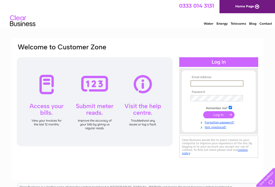
type input "[EMAIL_ADDRESS][DOMAIN_NAME]"
click at [219, 115] on input "submit" at bounding box center [218, 114] width 31 height 7
click at [222, 115] on input "submit" at bounding box center [218, 114] width 31 height 7
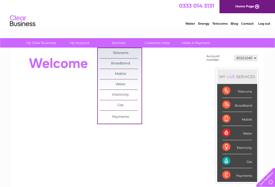
click at [160, 57] on div at bounding box center [108, 63] width 185 height 20
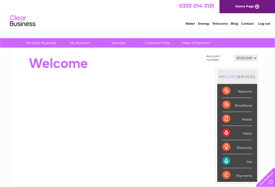
click at [142, 61] on div at bounding box center [108, 63] width 185 height 20
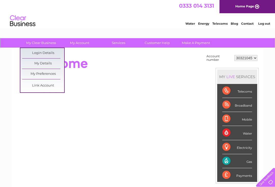
click at [118, 62] on div at bounding box center [108, 63] width 185 height 20
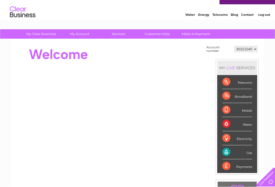
scroll to position [9, 0]
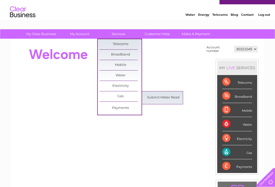
click at [170, 99] on link "Submit Meter Read" at bounding box center [163, 98] width 42 height 10
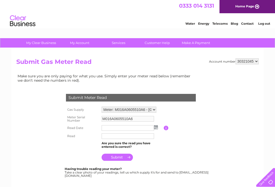
click at [132, 128] on input "text" at bounding box center [128, 128] width 52 height 6
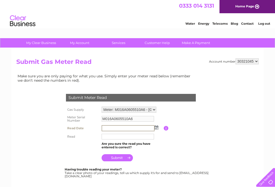
click at [157, 129] on img at bounding box center [157, 128] width 4 height 4
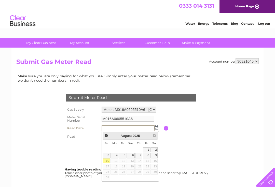
click at [107, 159] on link "10" at bounding box center [106, 161] width 7 height 5
type input "2025/08/10"
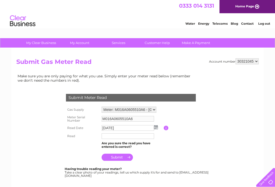
scroll to position [7, 0]
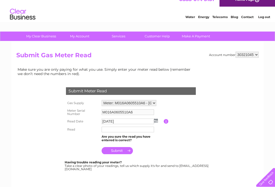
click at [136, 128] on input "text" at bounding box center [128, 130] width 52 height 6
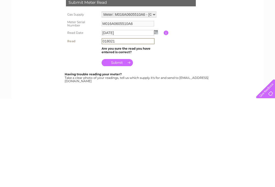
type input "018021"
click at [125, 148] on input "submit" at bounding box center [117, 151] width 31 height 7
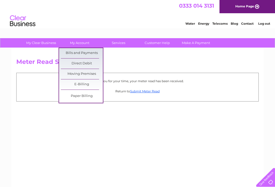
click at [92, 53] on link "Bills and Payments" at bounding box center [82, 53] width 42 height 10
click at [93, 50] on link "Bills and Payments" at bounding box center [82, 53] width 42 height 10
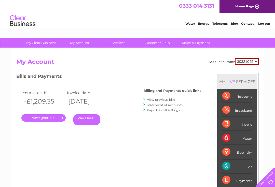
click at [92, 119] on link "Pay Here" at bounding box center [86, 119] width 27 height 11
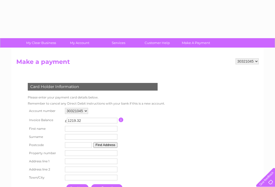
click at [94, 118] on input "1219.32" at bounding box center [92, 121] width 50 height 6
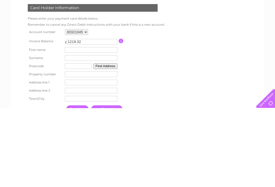
click at [176, 60] on form "30321045 Make a payment Card Holder Information Please enter your payment card …" at bounding box center [137, 131] width 242 height 146
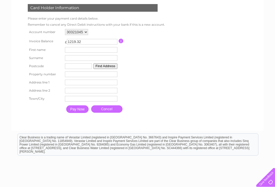
click at [97, 42] on input "1219.32" at bounding box center [92, 42] width 50 height 6
click at [124, 39] on input "button" at bounding box center [121, 41] width 5 height 5
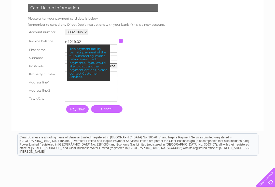
scroll to position [0, 0]
click at [173, 76] on form "30321045 Make a payment Card Holder Information Please enter your payment card …" at bounding box center [137, 52] width 242 height 146
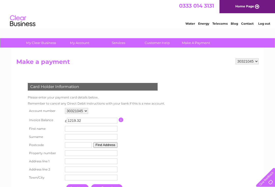
click at [267, 24] on link "Log out" at bounding box center [264, 24] width 12 height 4
